Goal: Use online tool/utility: Utilize a website feature to perform a specific function

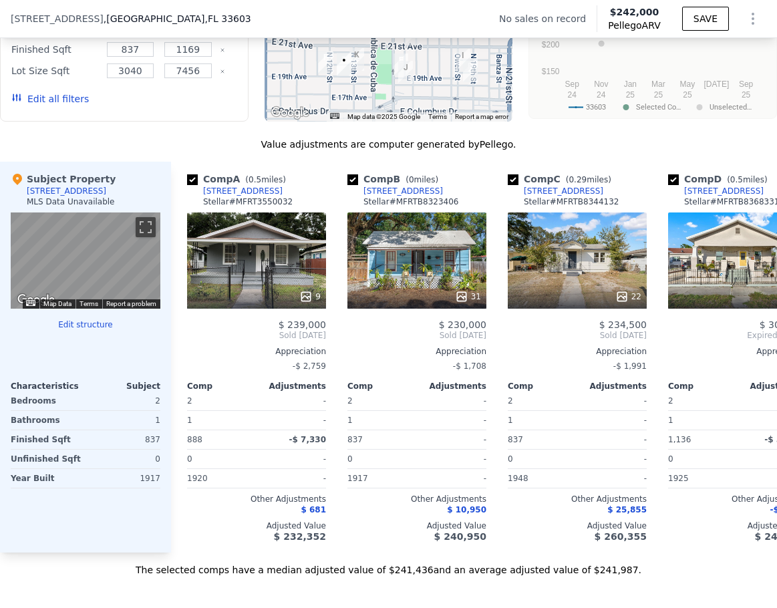
scroll to position [997, 0]
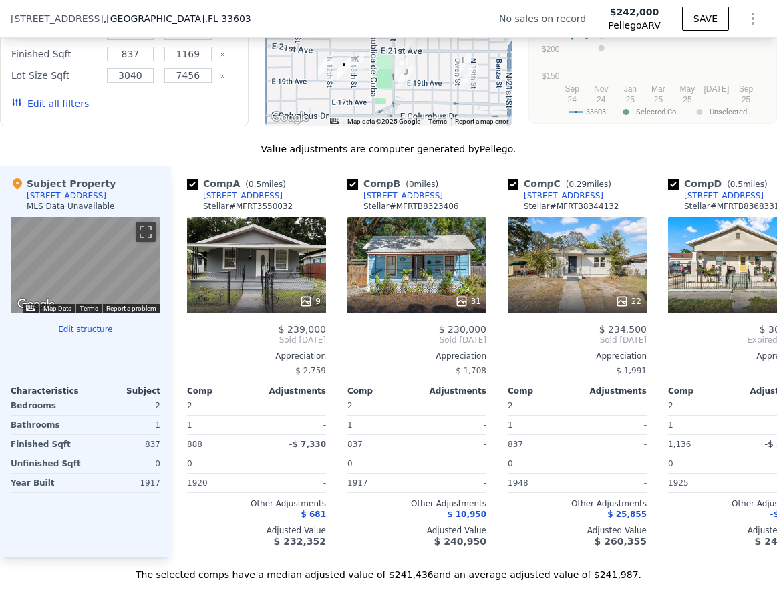
click at [67, 201] on div "1220 19TH AVENUE" at bounding box center [66, 195] width 79 height 11
click at [394, 201] on div "[STREET_ADDRESS]" at bounding box center [402, 195] width 79 height 11
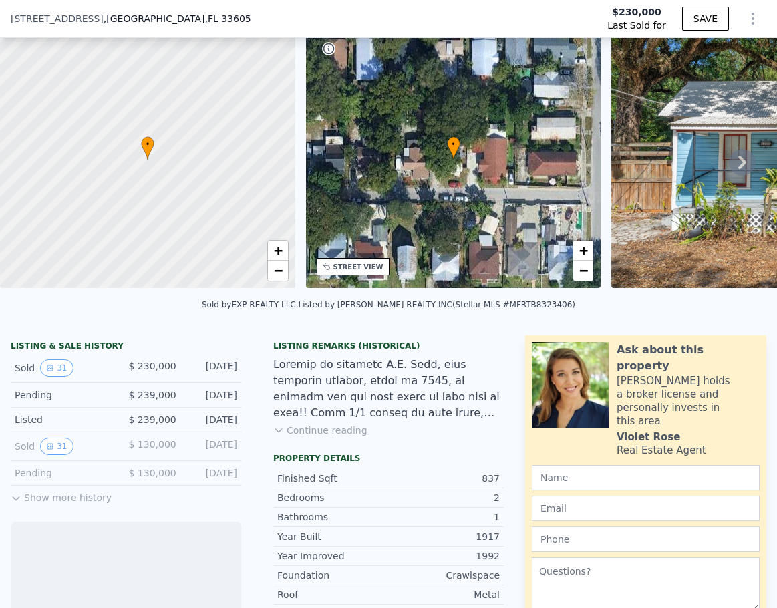
scroll to position [62, 0]
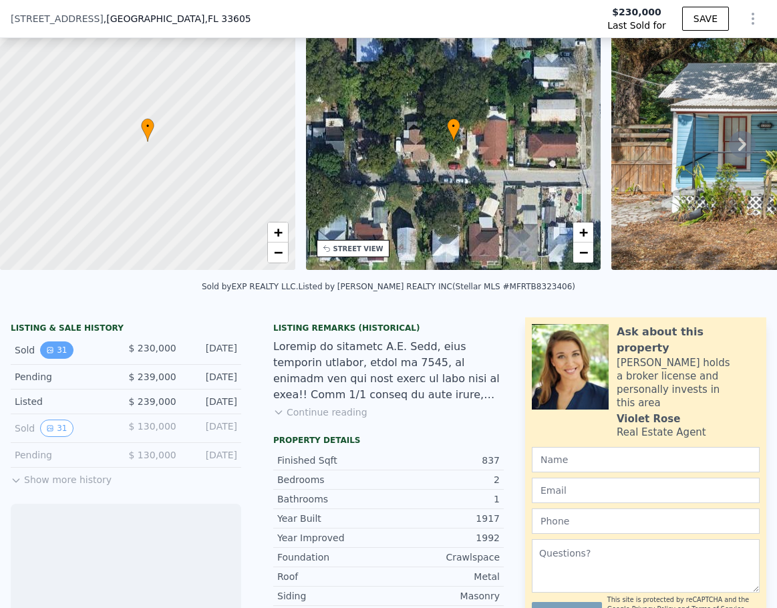
click at [52, 354] on button "31" at bounding box center [56, 349] width 33 height 17
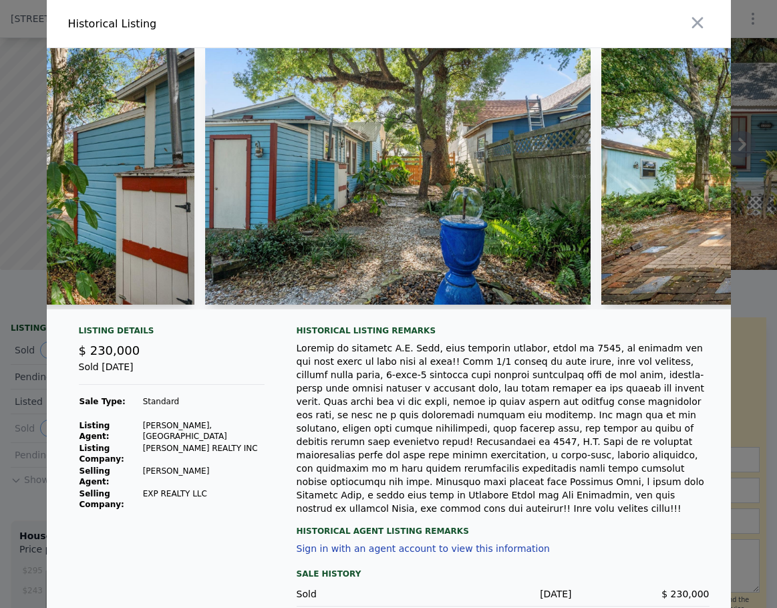
scroll to position [0, 7314]
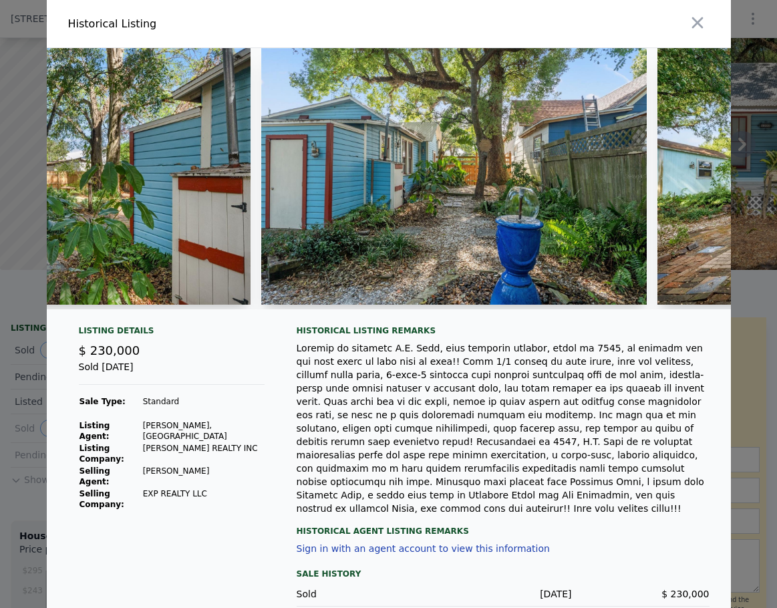
type input "$ 231,000"
type input "-$ 29,171"
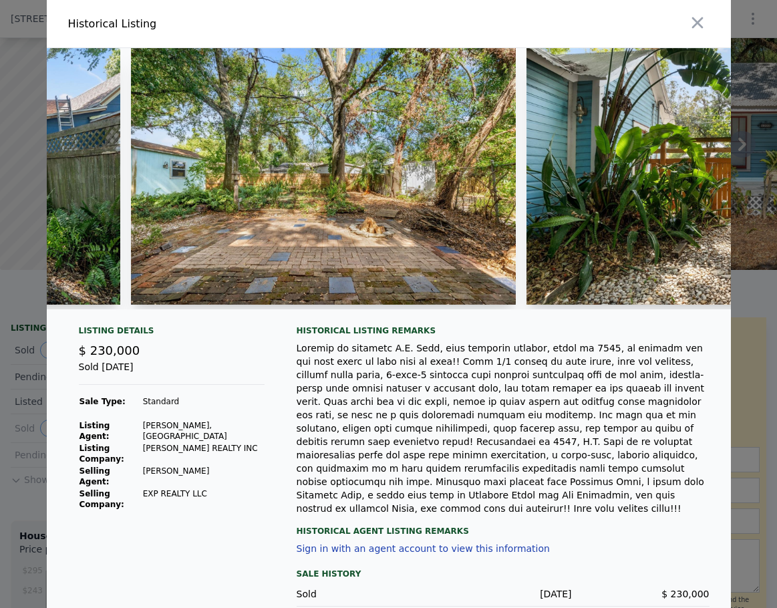
scroll to position [0, 7818]
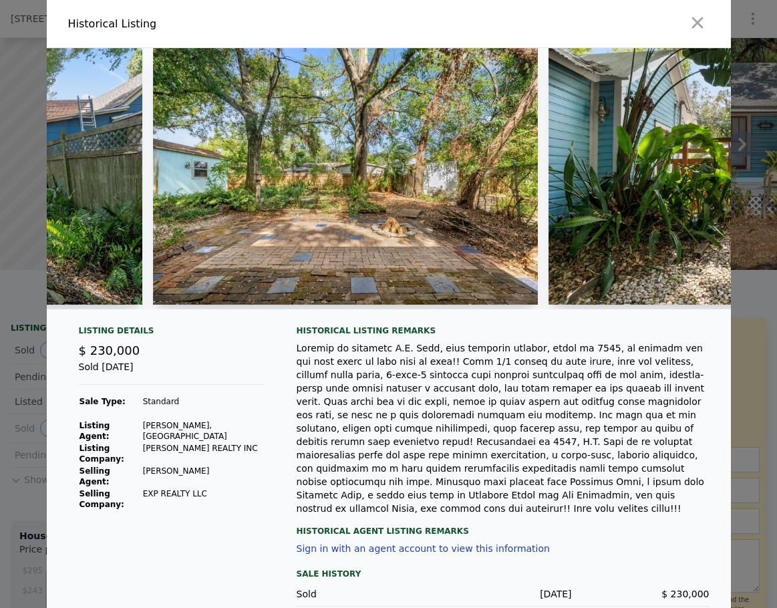
click at [389, 208] on img at bounding box center [345, 176] width 385 height 257
click at [377, 200] on img at bounding box center [345, 176] width 385 height 257
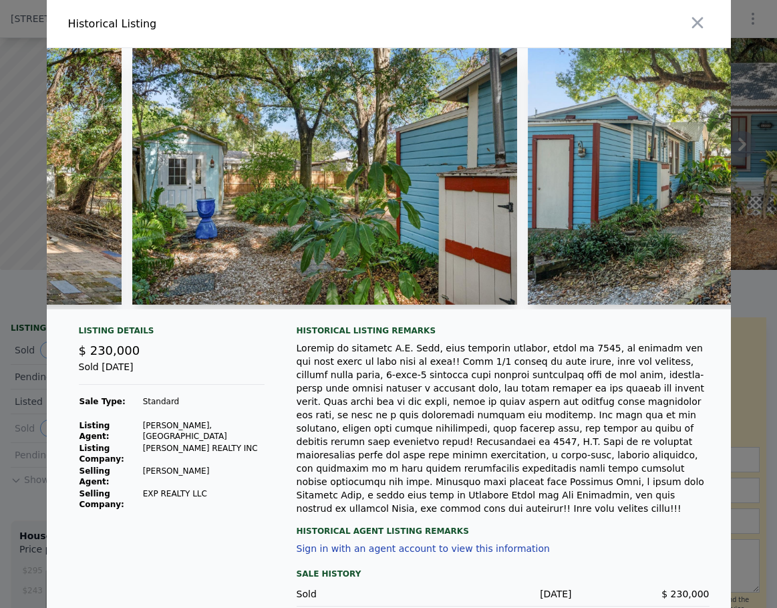
scroll to position [0, 7036]
